Goal: Information Seeking & Learning: Check status

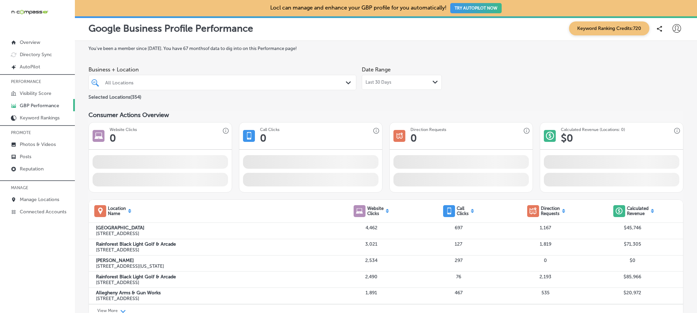
click at [62, 46] on div "Overview Directory Sync Created by potrace 1.10, written by Peter Selinger 2001…" at bounding box center [37, 127] width 75 height 182
click at [31, 197] on p "Manage Locations" at bounding box center [39, 200] width 39 height 6
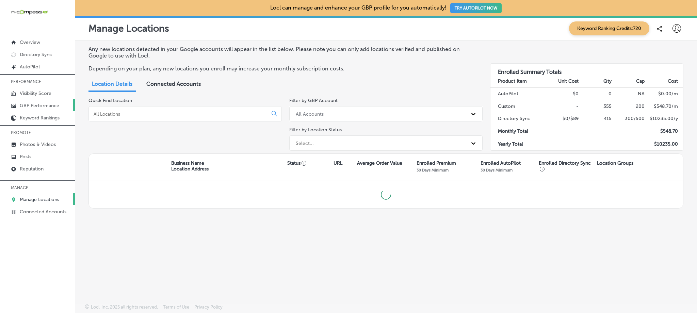
click at [41, 109] on p "GBP Performance" at bounding box center [39, 106] width 39 height 6
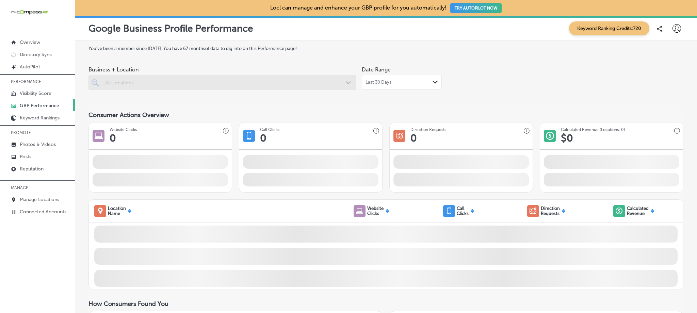
click at [0, 0] on div "iconmonstr-menu-thin copy Created with Sketch." at bounding box center [0, 0] width 0 height 0
click at [0, 0] on icon at bounding box center [0, 0] width 0 height 0
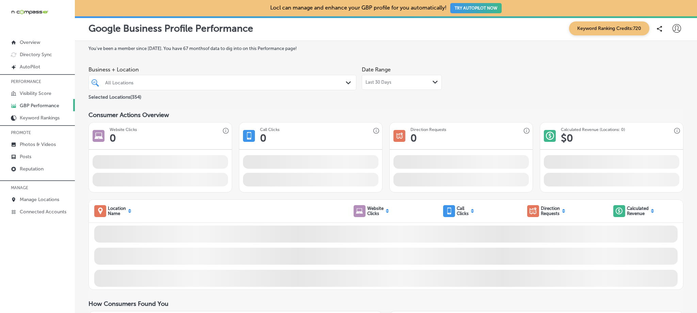
click at [0, 0] on icon at bounding box center [0, 0] width 0 height 0
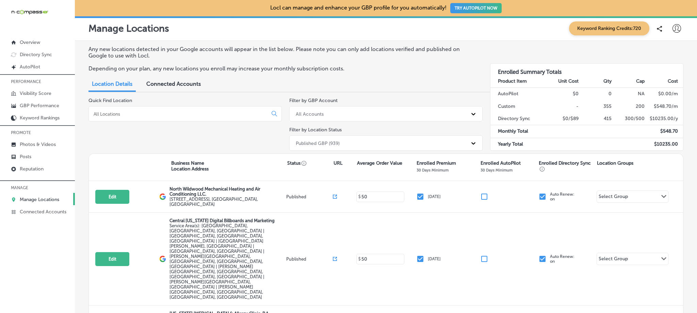
click at [153, 113] on input at bounding box center [179, 114] width 173 height 6
click at [39, 109] on p "GBP Performance" at bounding box center [39, 106] width 39 height 6
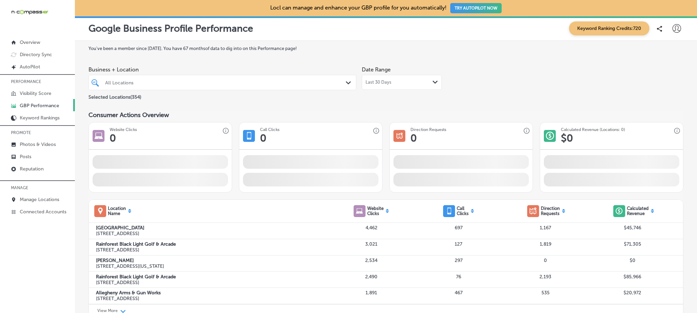
drag, startPoint x: 391, startPoint y: 149, endPoint x: 383, endPoint y: 157, distance: 10.6
click at [16, 15] on img at bounding box center [29, 12] width 37 height 6
click at [12, 15] on img at bounding box center [29, 12] width 37 height 6
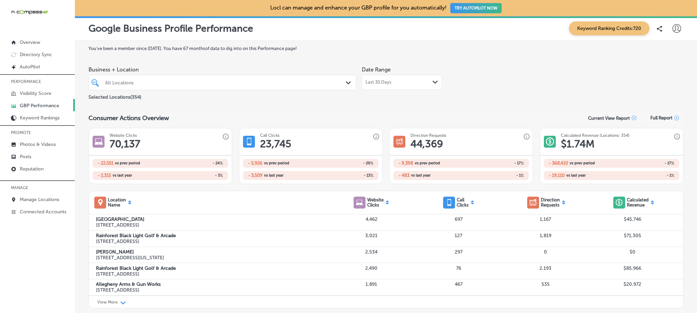
click at [0, 0] on icon "iconmonstr-menu-thin copy Created with Sketch." at bounding box center [0, 0] width 0 height 0
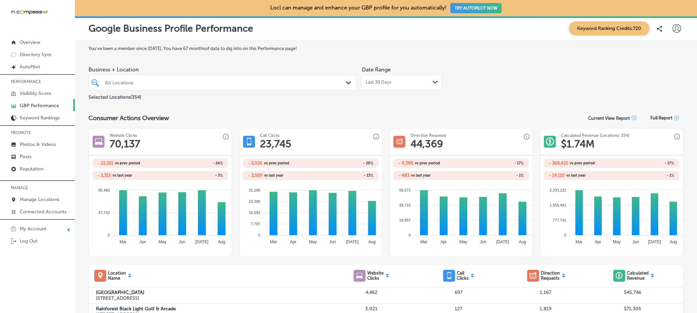
click at [0, 0] on icon at bounding box center [0, 0] width 0 height 0
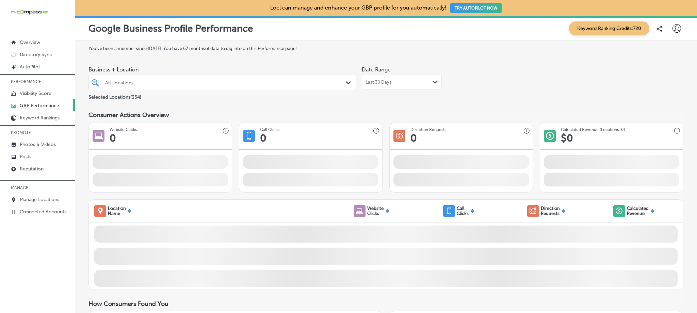
click at [242, 86] on div at bounding box center [211, 82] width 212 height 9
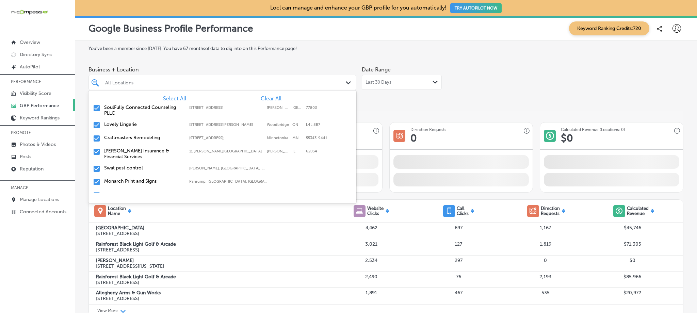
click at [266, 102] on div "SoulFully Connected Counseling PLLC [STREET_ADDRESS] [STREET_ADDRESS]" at bounding box center [223, 110] width 268 height 17
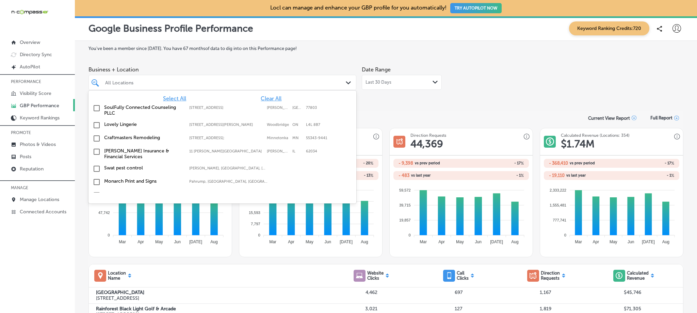
type input "i"
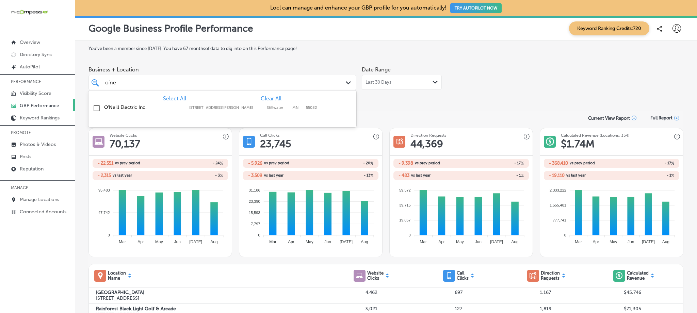
click at [146, 111] on div "[PERSON_NAME] Electric Inc. [STREET_ADDRESS][PERSON_NAME] [STREET_ADDRESS][PERS…" at bounding box center [222, 108] width 263 height 11
type input "o'ne"
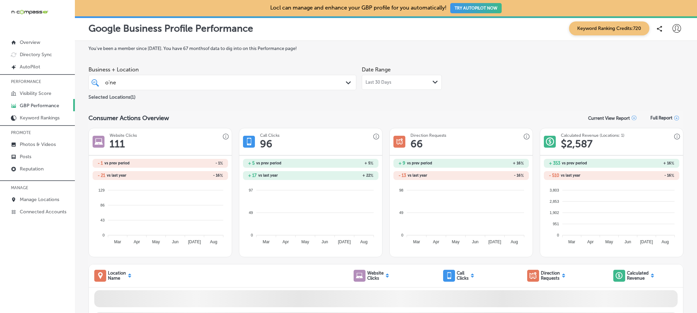
click at [406, 80] on div "Last 30 Days Path Created with Sketch." at bounding box center [402, 82] width 73 height 5
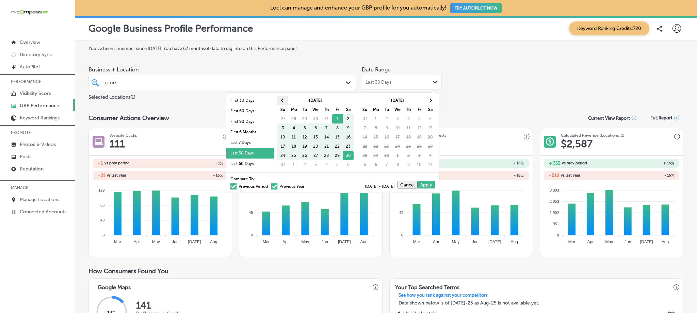
click at [282, 97] on th at bounding box center [283, 100] width 11 height 9
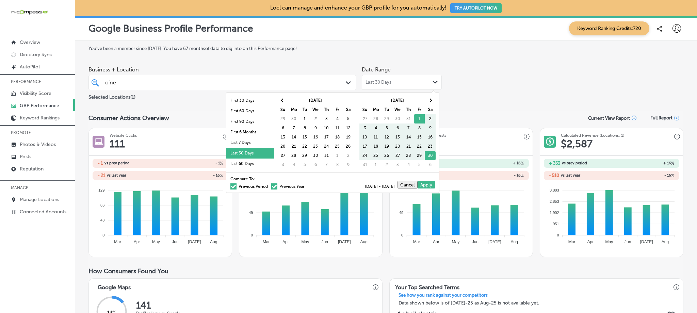
click at [282, 97] on th at bounding box center [283, 100] width 11 height 9
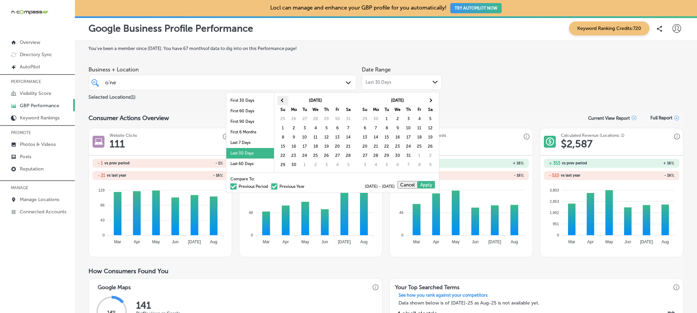
click at [282, 97] on th at bounding box center [283, 100] width 11 height 9
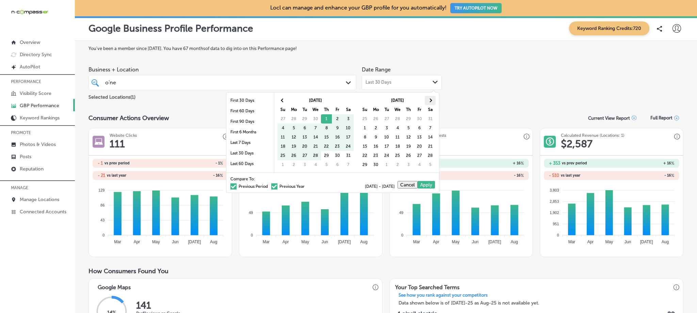
click at [433, 100] on th at bounding box center [430, 100] width 11 height 9
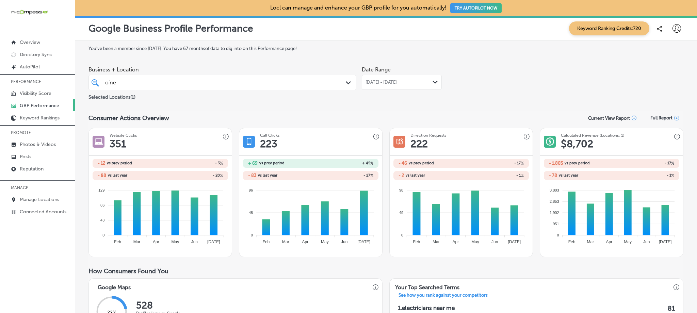
click at [368, 86] on div "[DATE] - [DATE] Path Created with Sketch." at bounding box center [402, 82] width 80 height 15
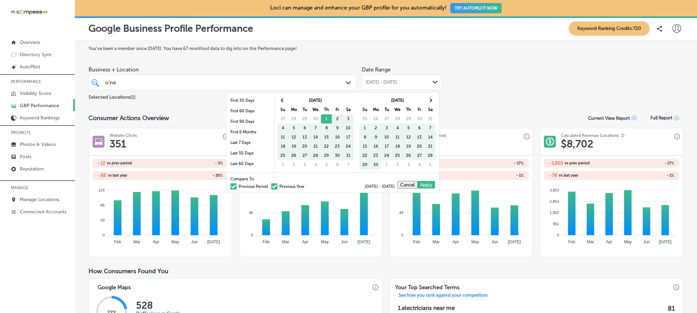
click at [231, 187] on span at bounding box center [234, 187] width 6 height 6
click at [269, 186] on input "Previous Period" at bounding box center [269, 186] width 0 height 0
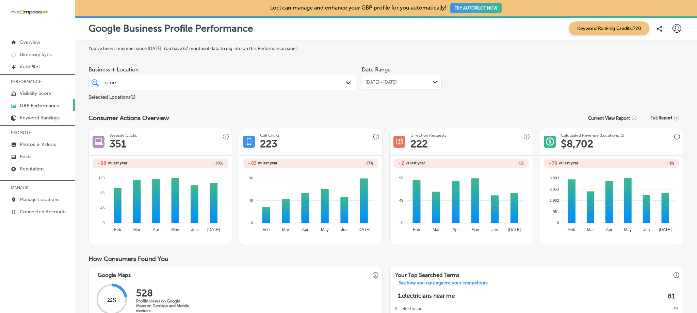
click at [386, 84] on span "[DATE] - [DATE]" at bounding box center [381, 82] width 31 height 5
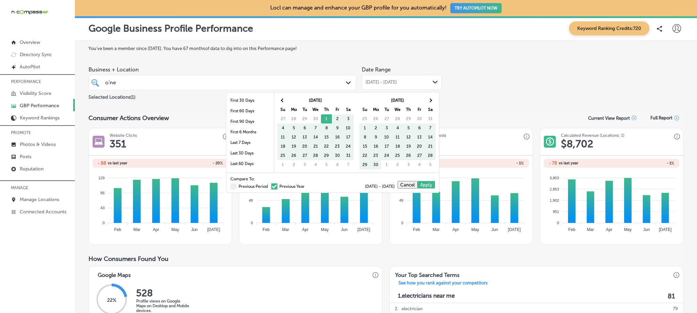
click at [271, 185] on span at bounding box center [274, 187] width 6 height 6
click at [306, 186] on input "Previous Year" at bounding box center [306, 186] width 0 height 0
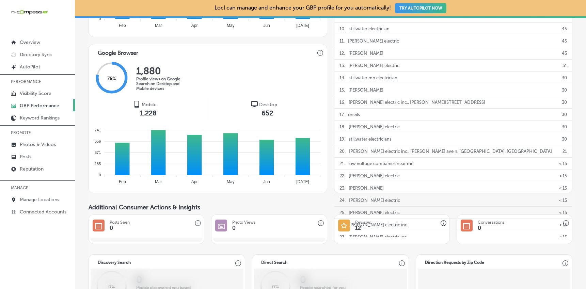
scroll to position [360, 0]
